Goal: Information Seeking & Learning: Learn about a topic

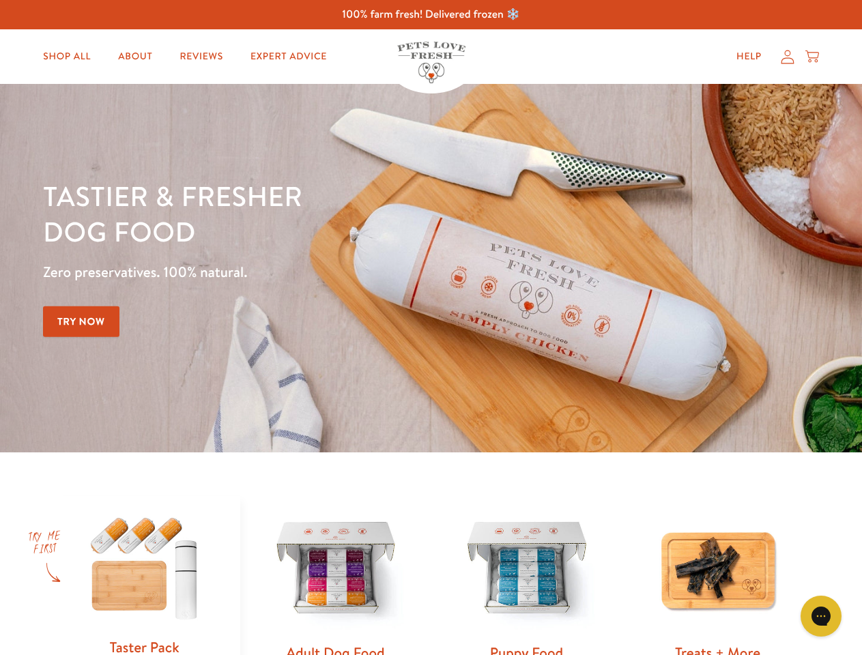
click at [430, 327] on div "Tastier & fresher dog food Zero preservatives. 100% natural. Try Now" at bounding box center [301, 268] width 517 height 180
click at [821, 616] on icon "Gorgias live chat" at bounding box center [820, 615] width 13 height 13
